Goal: Navigation & Orientation: Find specific page/section

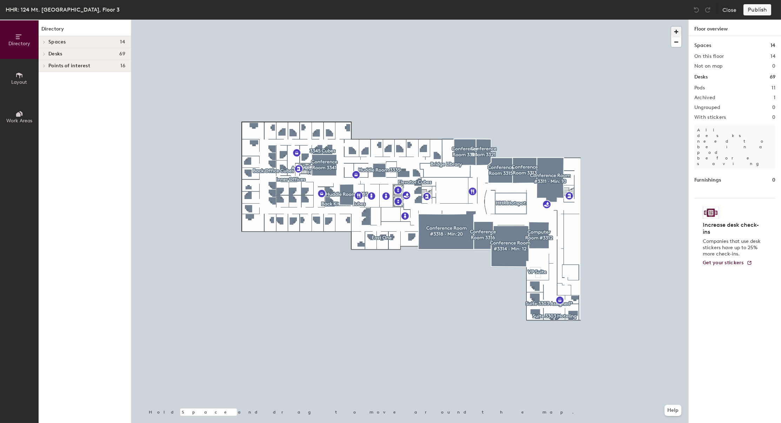
click at [461, 30] on span "button" at bounding box center [676, 32] width 10 height 10
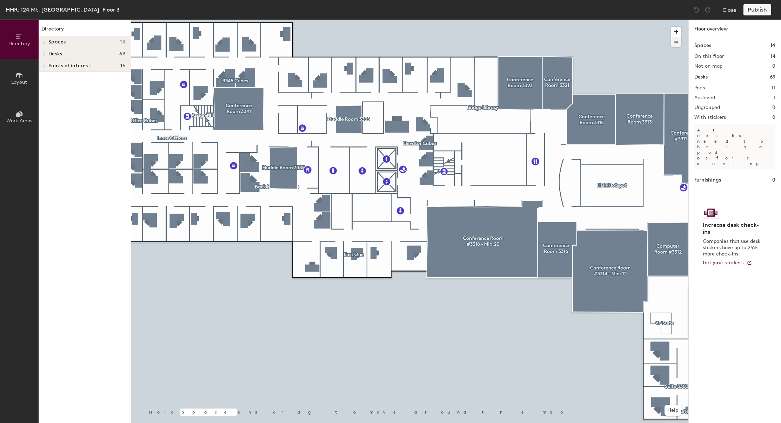
click at [461, 44] on span "button" at bounding box center [676, 42] width 10 height 10
click at [461, 38] on span "button" at bounding box center [676, 42] width 10 height 10
click at [461, 30] on span "button" at bounding box center [676, 32] width 10 height 10
click at [46, 55] on span at bounding box center [44, 54] width 6 height 4
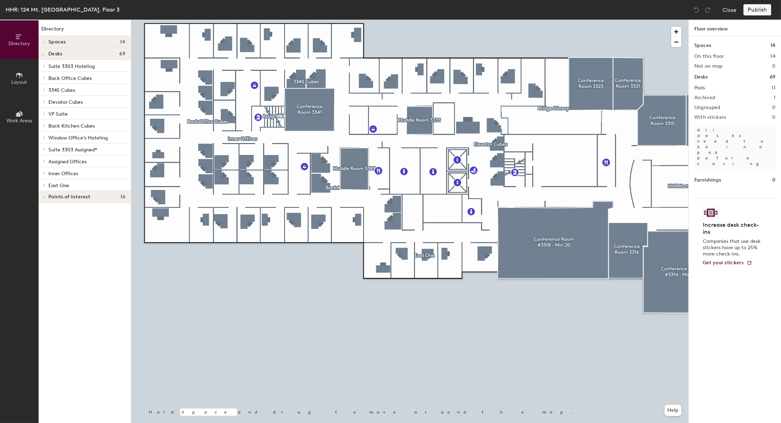
click at [72, 174] on span "Inner Offices" at bounding box center [63, 174] width 30 height 6
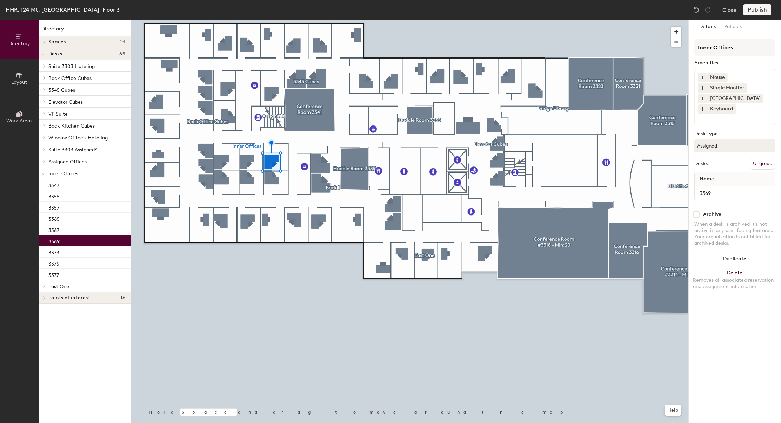
click at [217, 20] on div at bounding box center [409, 20] width 557 height 0
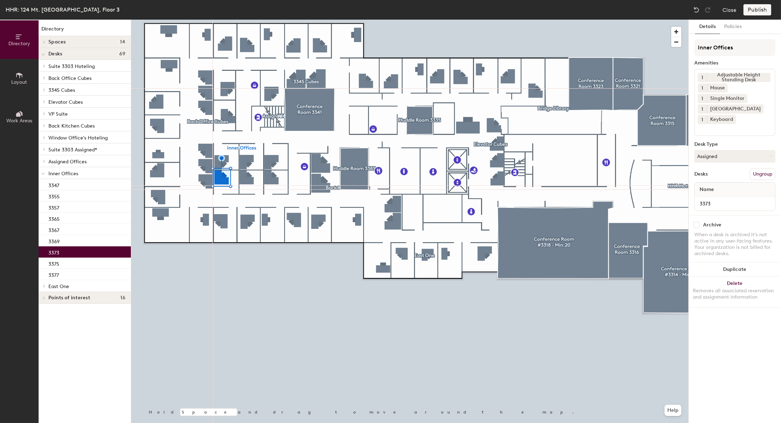
click at [302, 20] on div at bounding box center [409, 20] width 557 height 0
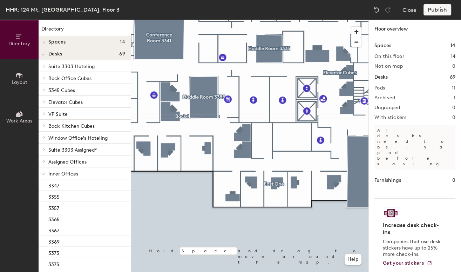
click at [45, 175] on div at bounding box center [43, 173] width 9 height 12
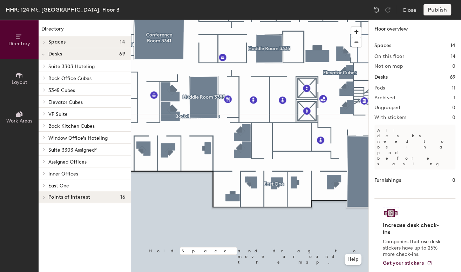
drag, startPoint x: 47, startPoint y: 161, endPoint x: 86, endPoint y: 163, distance: 38.7
click at [49, 161] on div "Assigned Offices" at bounding box center [85, 161] width 92 height 12
click at [47, 160] on div at bounding box center [44, 162] width 8 height 4
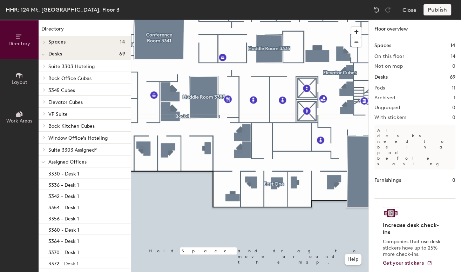
click at [92, 160] on p "Assigned Offices" at bounding box center [86, 161] width 77 height 9
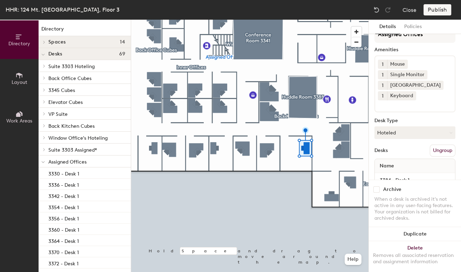
scroll to position [9, 0]
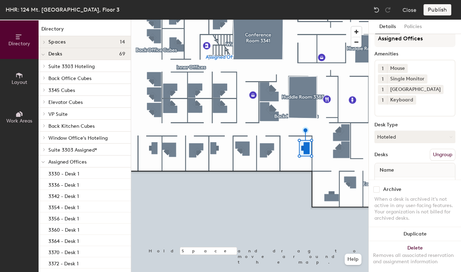
click at [281, 20] on div at bounding box center [249, 20] width 237 height 0
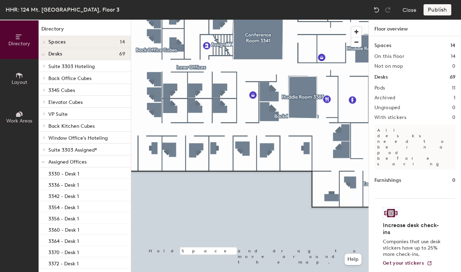
click at [72, 163] on span "Assigned Offices" at bounding box center [67, 162] width 38 height 6
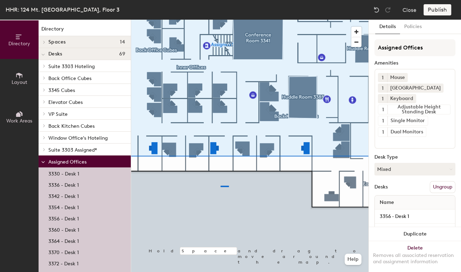
click at [236, 20] on div at bounding box center [249, 20] width 237 height 0
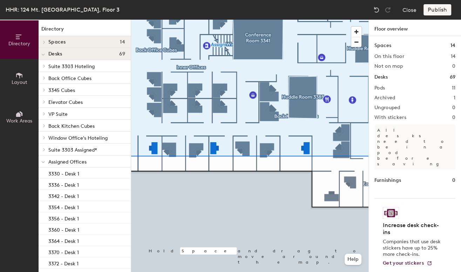
click at [212, 20] on div at bounding box center [249, 20] width 237 height 0
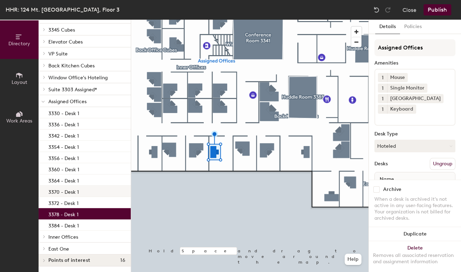
scroll to position [60, 0]
